Goal: Task Accomplishment & Management: Use online tool/utility

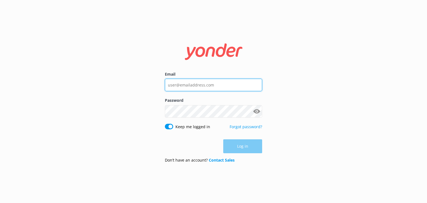
type input "[EMAIL_ADDRESS][DOMAIN_NAME]"
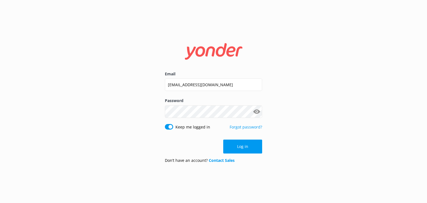
click at [244, 145] on div "Log in" at bounding box center [213, 147] width 97 height 14
click at [244, 145] on button "Log in" at bounding box center [242, 147] width 39 height 14
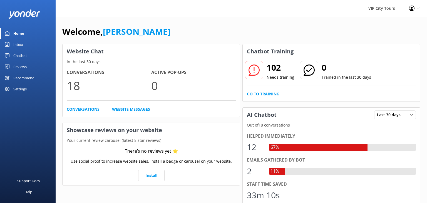
click at [16, 45] on div "Inbox" at bounding box center [18, 44] width 10 height 11
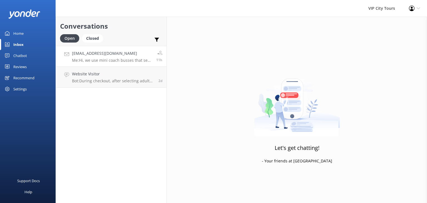
click at [126, 55] on h4 "[EMAIL_ADDRESS][DOMAIN_NAME]" at bounding box center [112, 53] width 80 height 6
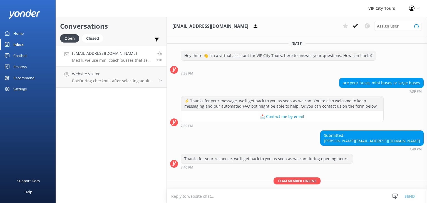
scroll to position [36, 0]
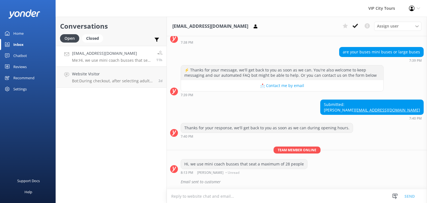
click at [16, 33] on div "Home" at bounding box center [18, 33] width 10 height 11
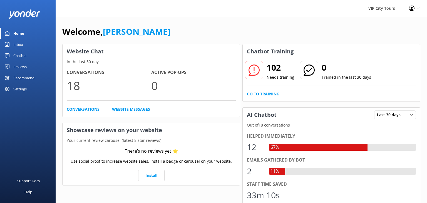
click at [18, 44] on div "Inbox" at bounding box center [18, 44] width 10 height 11
